Goal: Find specific page/section: Find specific page/section

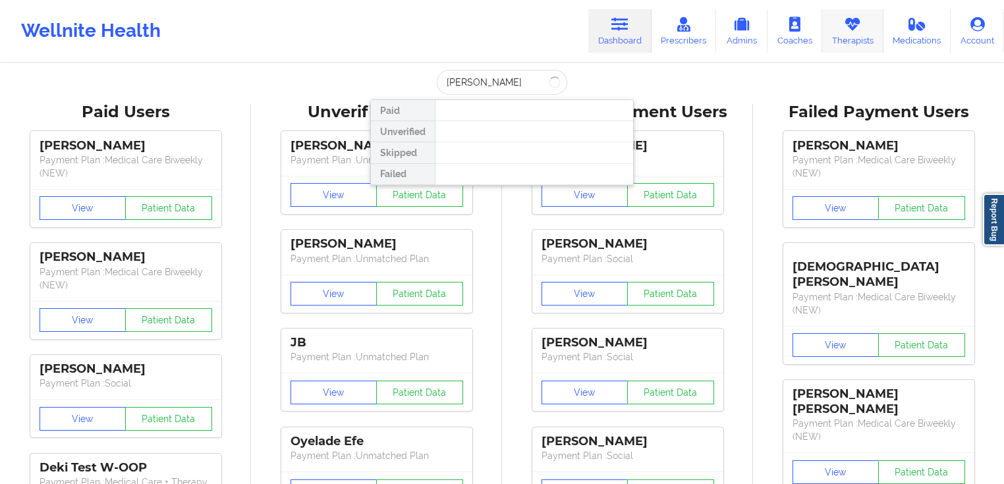
type input "[PERSON_NAME]"
click at [875, 28] on link "Therapists" at bounding box center [852, 30] width 61 height 43
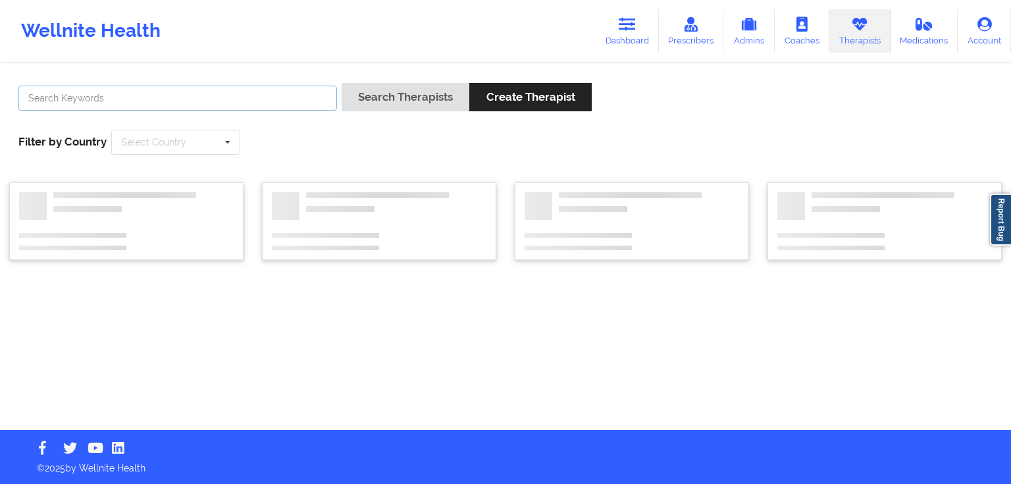
click at [271, 97] on input "text" at bounding box center [177, 98] width 319 height 25
type input "[PERSON_NAME]"
click at [342, 83] on button "Search Therapists" at bounding box center [406, 97] width 128 height 28
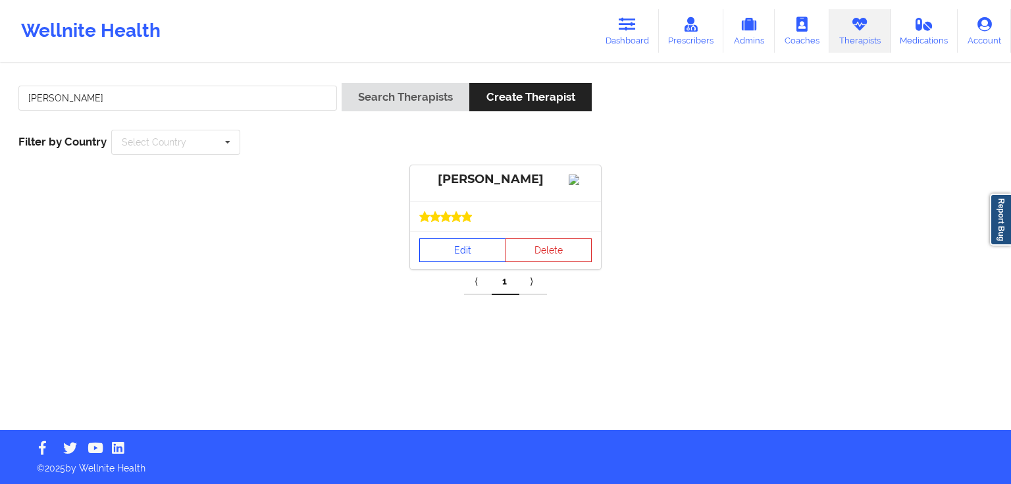
click at [453, 252] on link "Edit" at bounding box center [462, 250] width 87 height 24
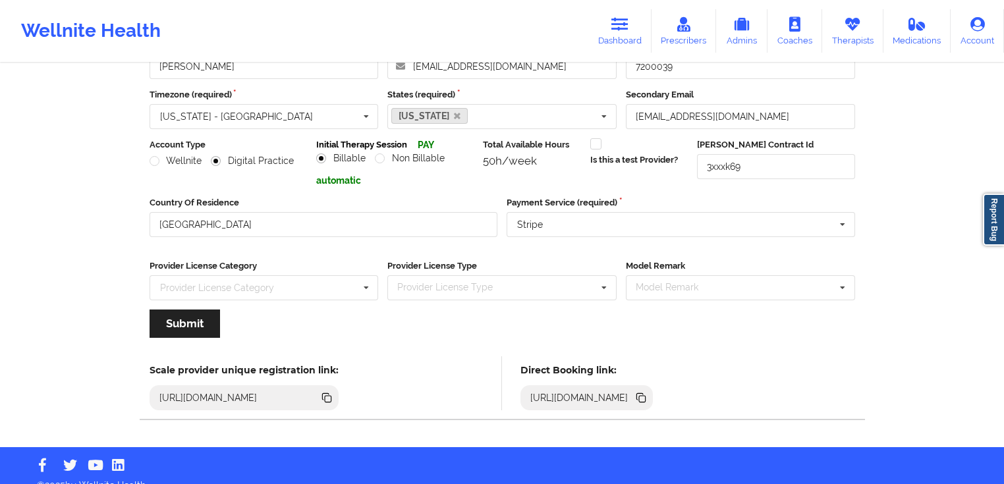
scroll to position [116, 0]
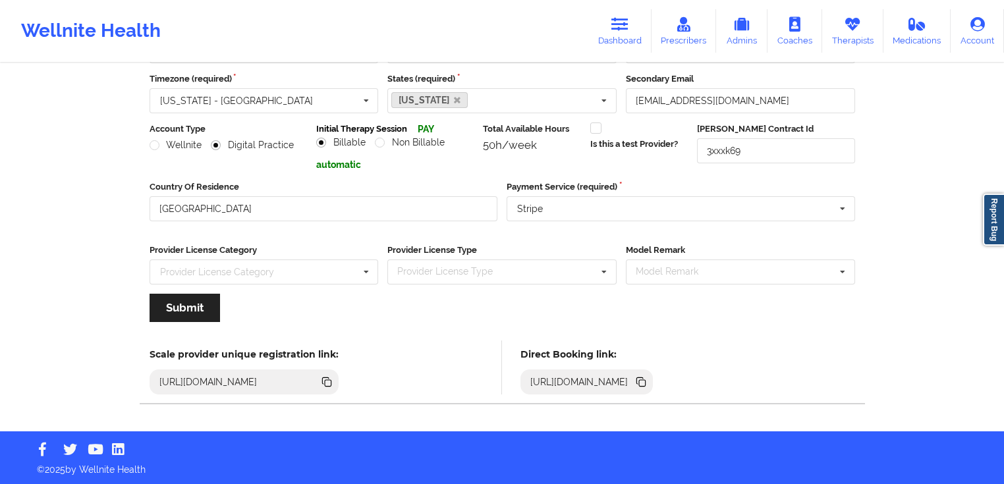
click at [643, 377] on icon at bounding box center [639, 380] width 7 height 7
